Goal: Information Seeking & Learning: Learn about a topic

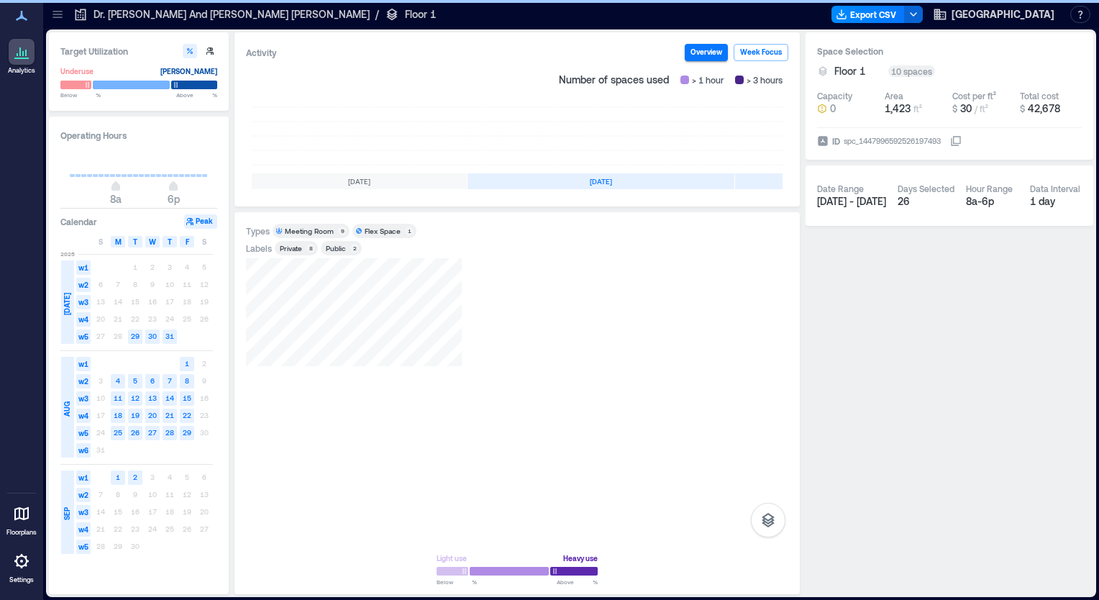
scroll to position [0, 245]
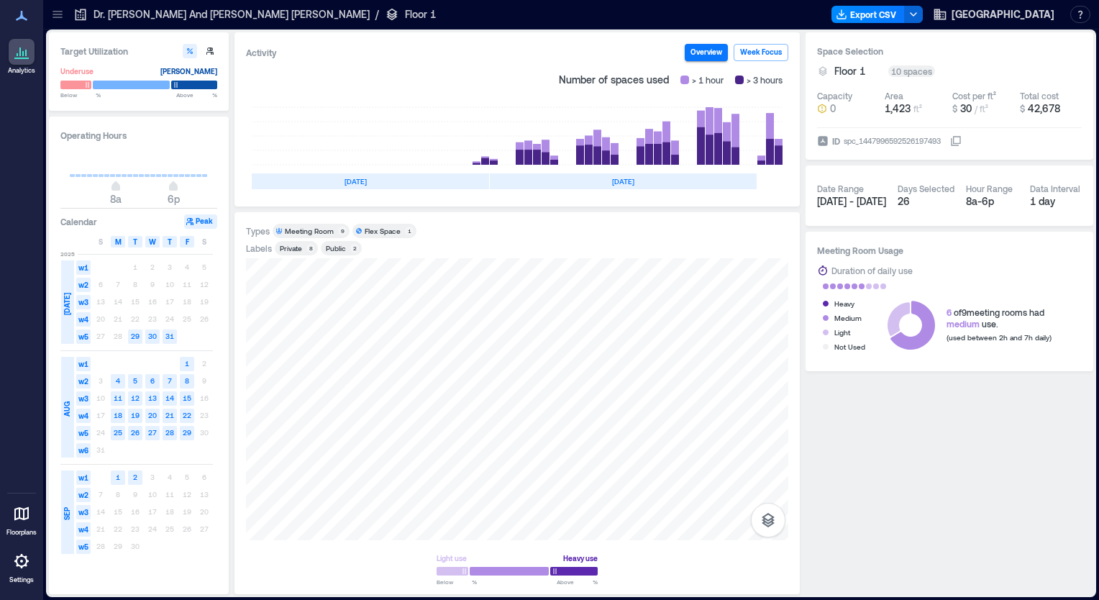
click at [1074, 399] on div "Space Selection Floor 1 10 spaces Capacity 0 Area 1,423 ft² Cost per ft² $ 30 /…" at bounding box center [949, 313] width 288 height 562
click at [21, 56] on icon at bounding box center [21, 51] width 17 height 17
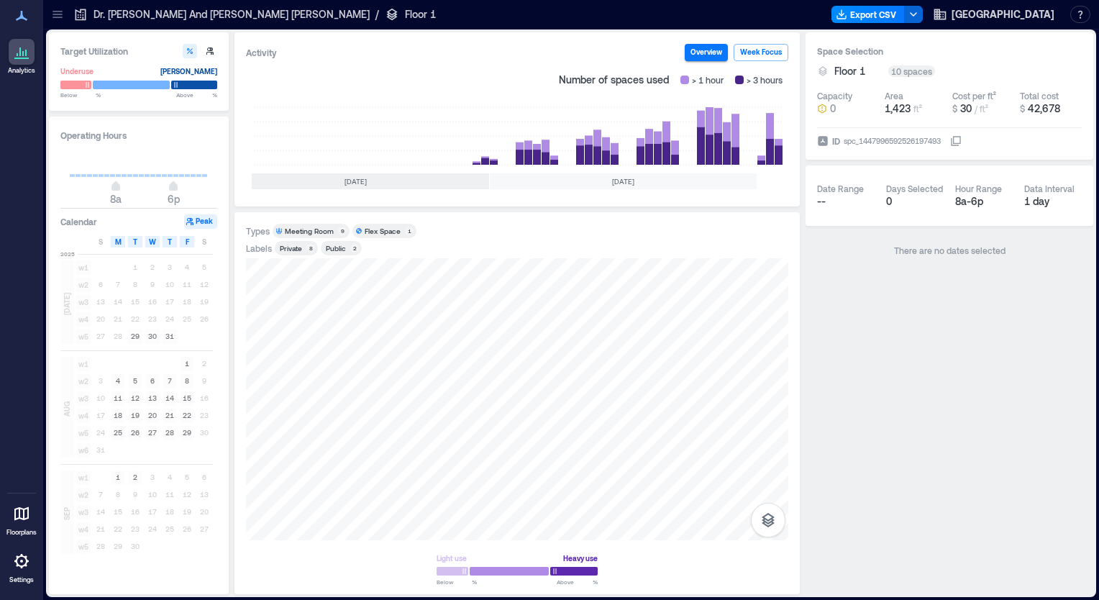
click at [21, 56] on icon at bounding box center [21, 51] width 17 height 17
click at [26, 60] on icon at bounding box center [21, 51] width 17 height 17
click at [17, 512] on icon at bounding box center [21, 513] width 17 height 17
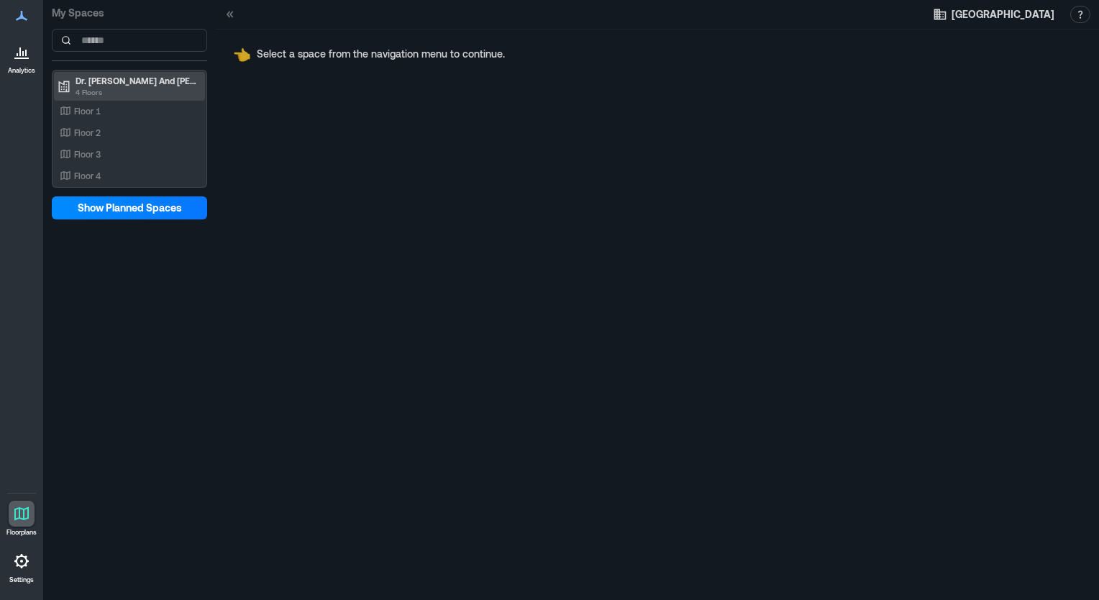
click at [109, 93] on p "4 Floors" at bounding box center [136, 92] width 121 height 12
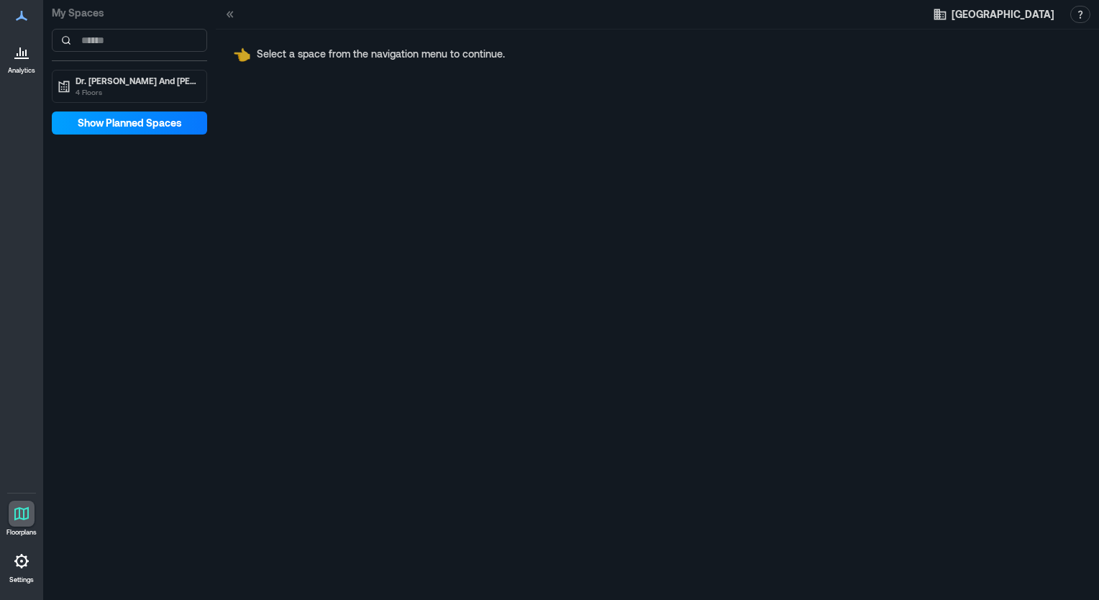
click at [108, 127] on span "Show Planned Spaces" at bounding box center [130, 123] width 104 height 14
click at [12, 54] on div at bounding box center [22, 52] width 26 height 26
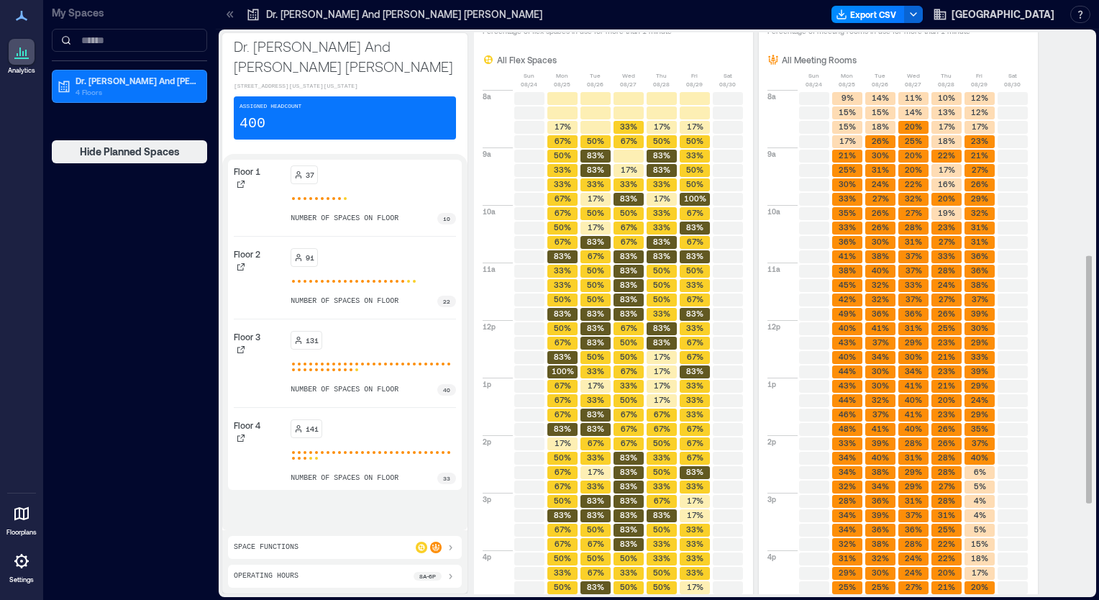
scroll to position [503, 0]
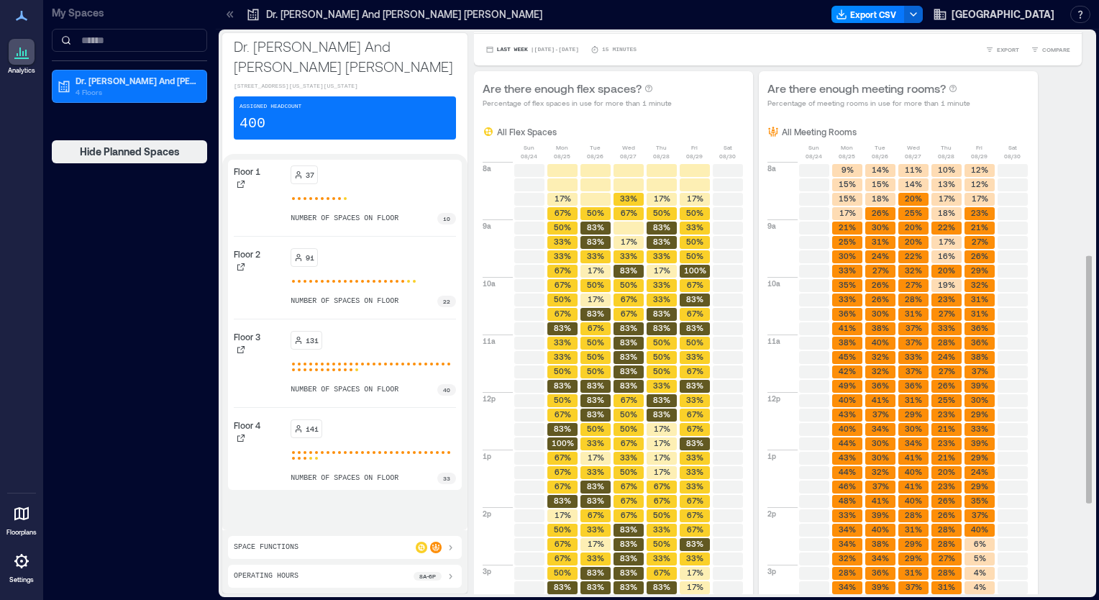
drag, startPoint x: 1077, startPoint y: 296, endPoint x: 1077, endPoint y: 313, distance: 17.3
click at [1077, 313] on div "How are meeting rooms being used? Capped Count Percentage of the usage of meeti…" at bounding box center [783, 313] width 619 height 562
click at [997, 45] on span "EXPORT" at bounding box center [1008, 49] width 22 height 9
click at [1013, 72] on icon "button" at bounding box center [1016, 70] width 7 height 5
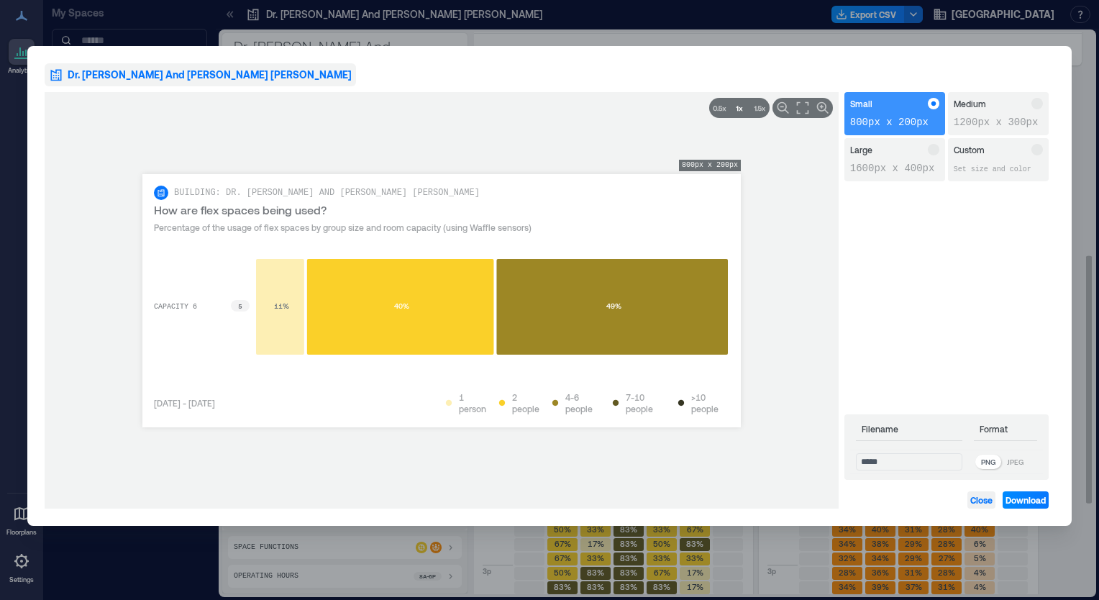
click at [984, 507] on button "Close" at bounding box center [981, 499] width 28 height 17
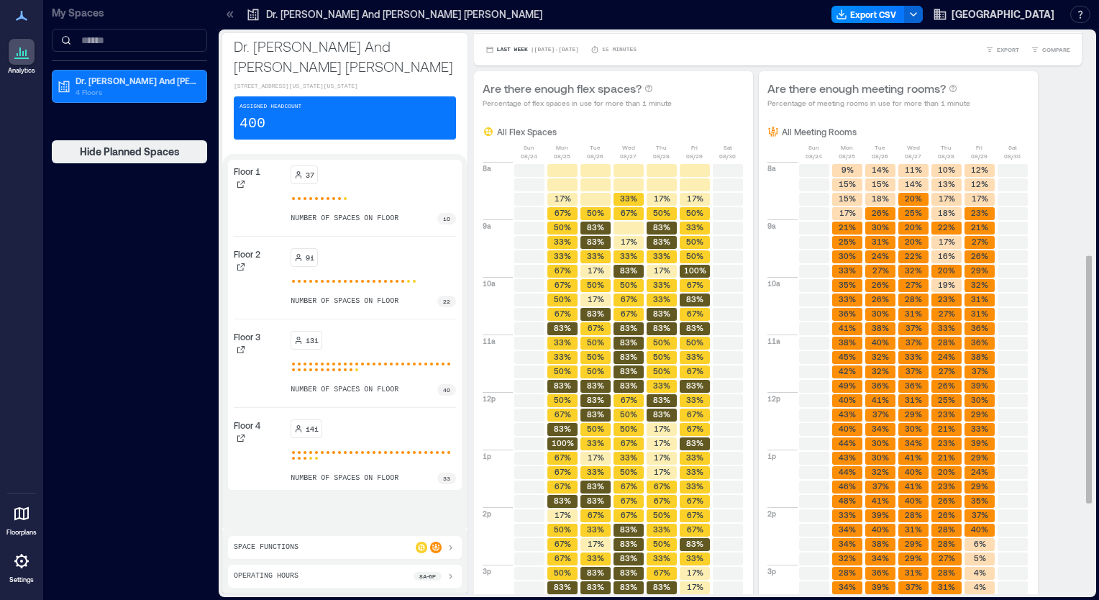
click at [690, 105] on div "Are there enough flex spaces? Percentage of flex spaces in use for more than 1 …" at bounding box center [613, 94] width 262 height 29
click at [1078, 301] on div "How are meeting rooms being used? Capped Count Percentage of the usage of meeti…" at bounding box center [783, 313] width 619 height 562
click at [482, 132] on icon at bounding box center [488, 132] width 12 height 12
click at [1079, 358] on div "How are meeting rooms being used? Capped Count Percentage of the usage of meeti…" at bounding box center [783, 313] width 619 height 562
drag, startPoint x: 1074, startPoint y: 358, endPoint x: 1075, endPoint y: 367, distance: 8.7
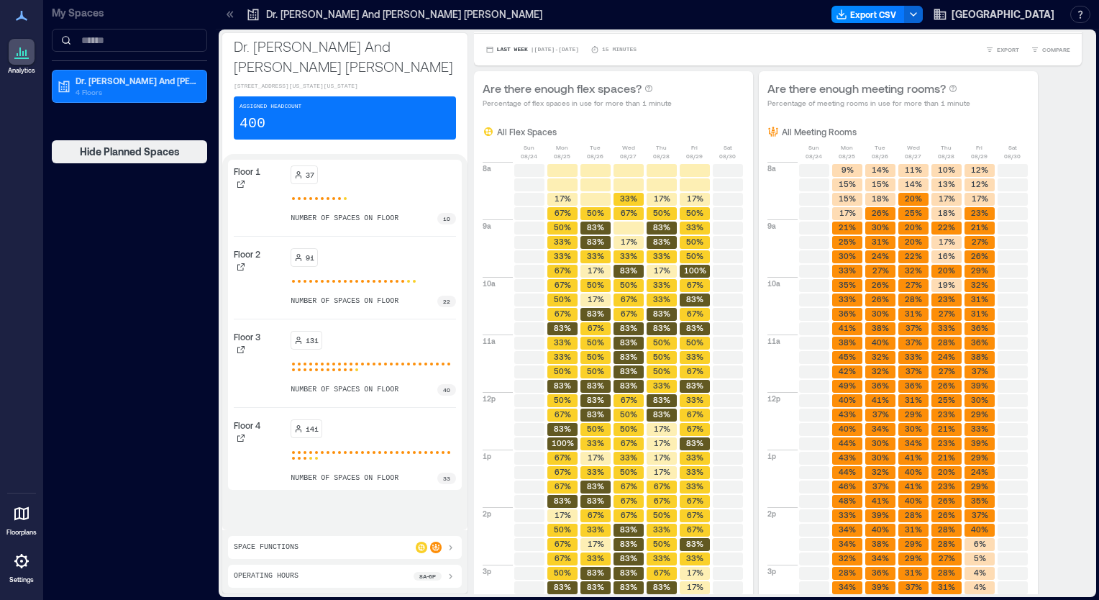
click at [1075, 367] on div "How are meeting rooms being used? Capped Count Percentage of the usage of meeti…" at bounding box center [783, 313] width 619 height 562
click at [1065, 470] on div "Are there enough flex spaces? Percentage of flex spaces in use for more than 1 …" at bounding box center [778, 438] width 608 height 734
drag, startPoint x: 1001, startPoint y: 286, endPoint x: 1028, endPoint y: 280, distance: 27.2
click at [1028, 280] on div "Are there enough flex spaces? Percentage of flex spaces in use for more than 1 …" at bounding box center [778, 438] width 608 height 734
